Goal: Download file/media

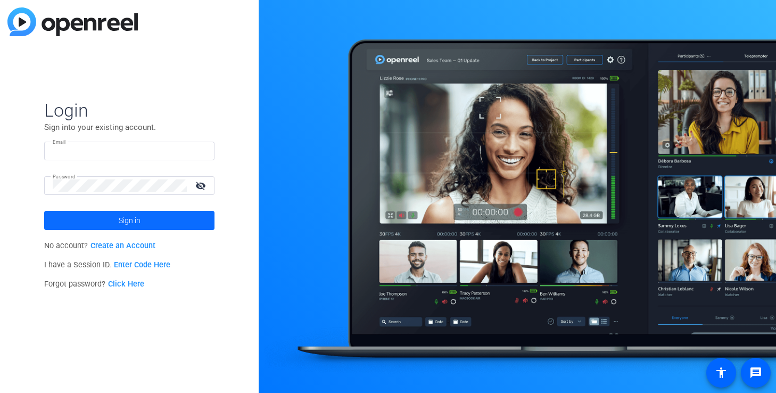
type input "[EMAIL_ADDRESS][PERSON_NAME][DOMAIN_NAME]"
click at [104, 226] on span at bounding box center [129, 221] width 170 height 26
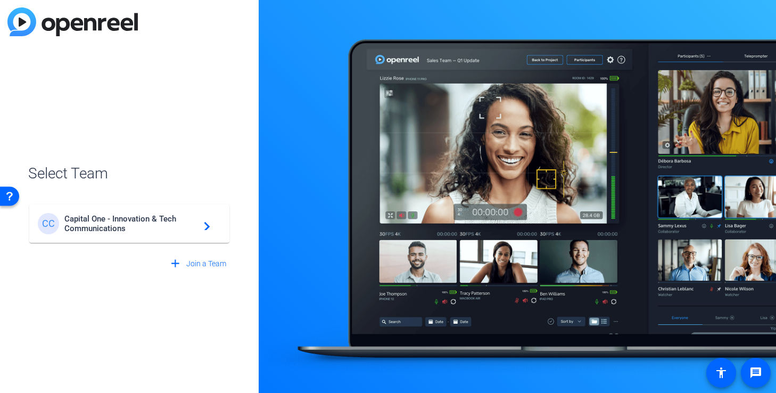
click at [156, 226] on span "Capital One - Innovation & Tech Communications" at bounding box center [130, 223] width 133 height 19
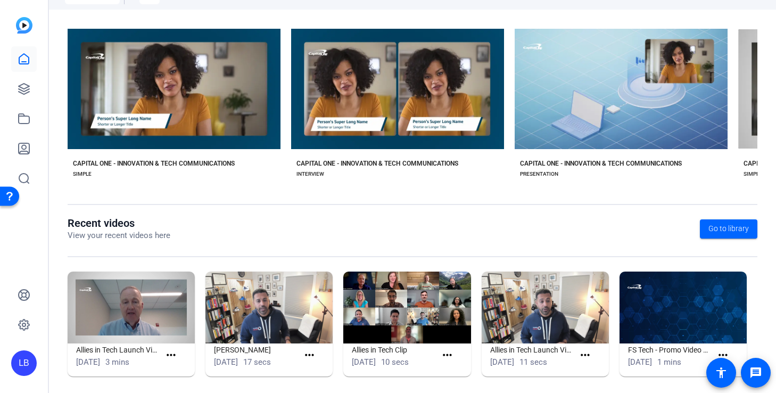
scroll to position [209, 0]
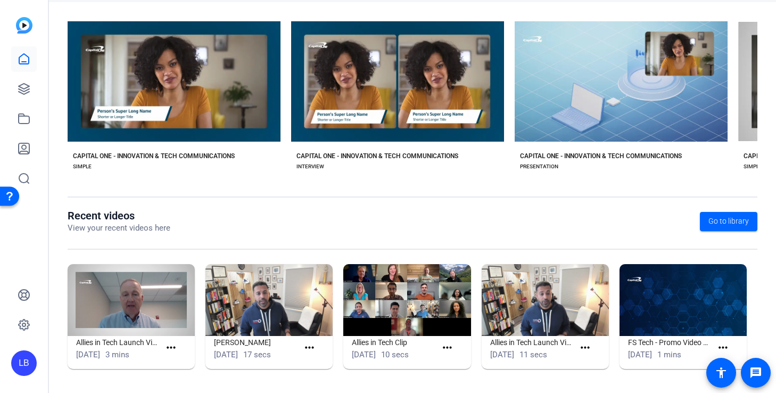
click at [161, 304] on img at bounding box center [131, 300] width 127 height 72
click at [172, 350] on mat-icon "more_horiz" at bounding box center [170, 347] width 13 height 13
click at [176, 365] on span "View" at bounding box center [194, 364] width 43 height 13
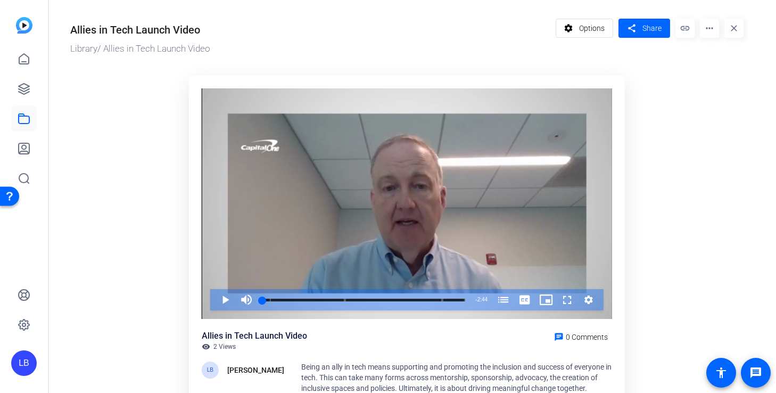
click at [707, 32] on mat-icon "more_horiz" at bounding box center [709, 28] width 19 height 19
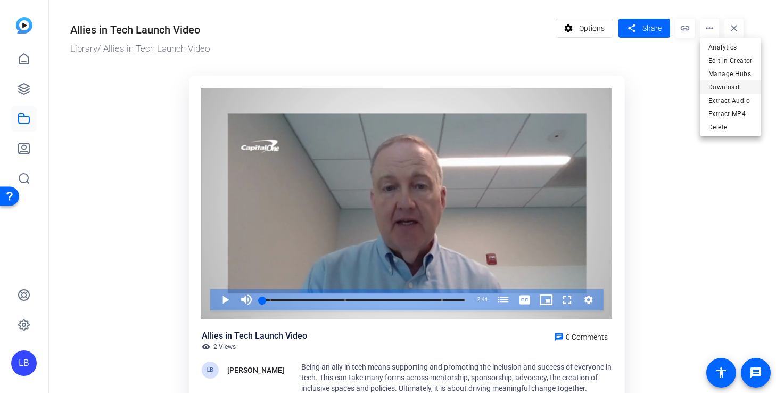
click at [726, 86] on span "Download" at bounding box center [730, 87] width 44 height 13
